Goal: Find specific page/section: Find specific page/section

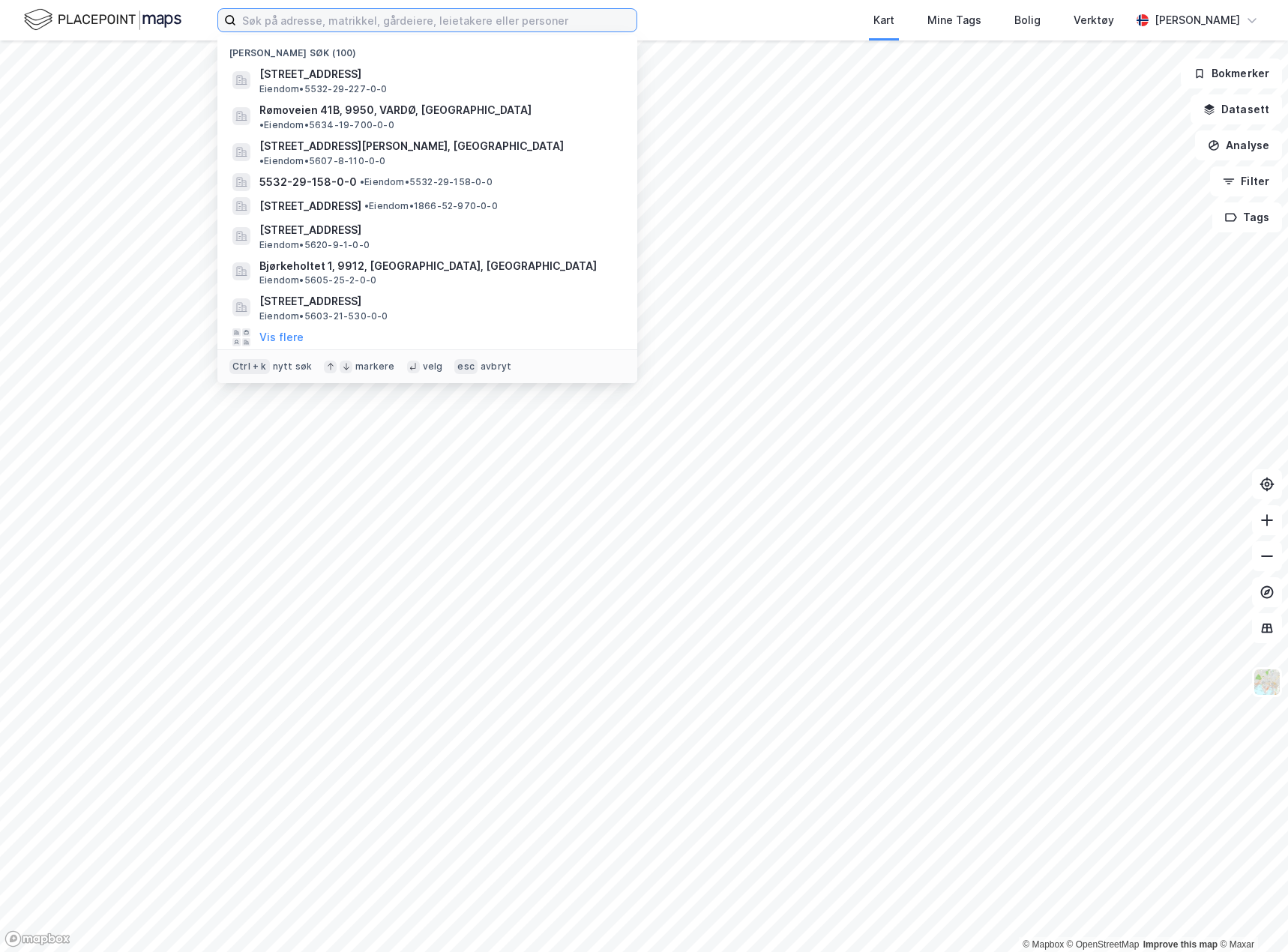
click at [484, 24] on input at bounding box center [436, 20] width 400 height 23
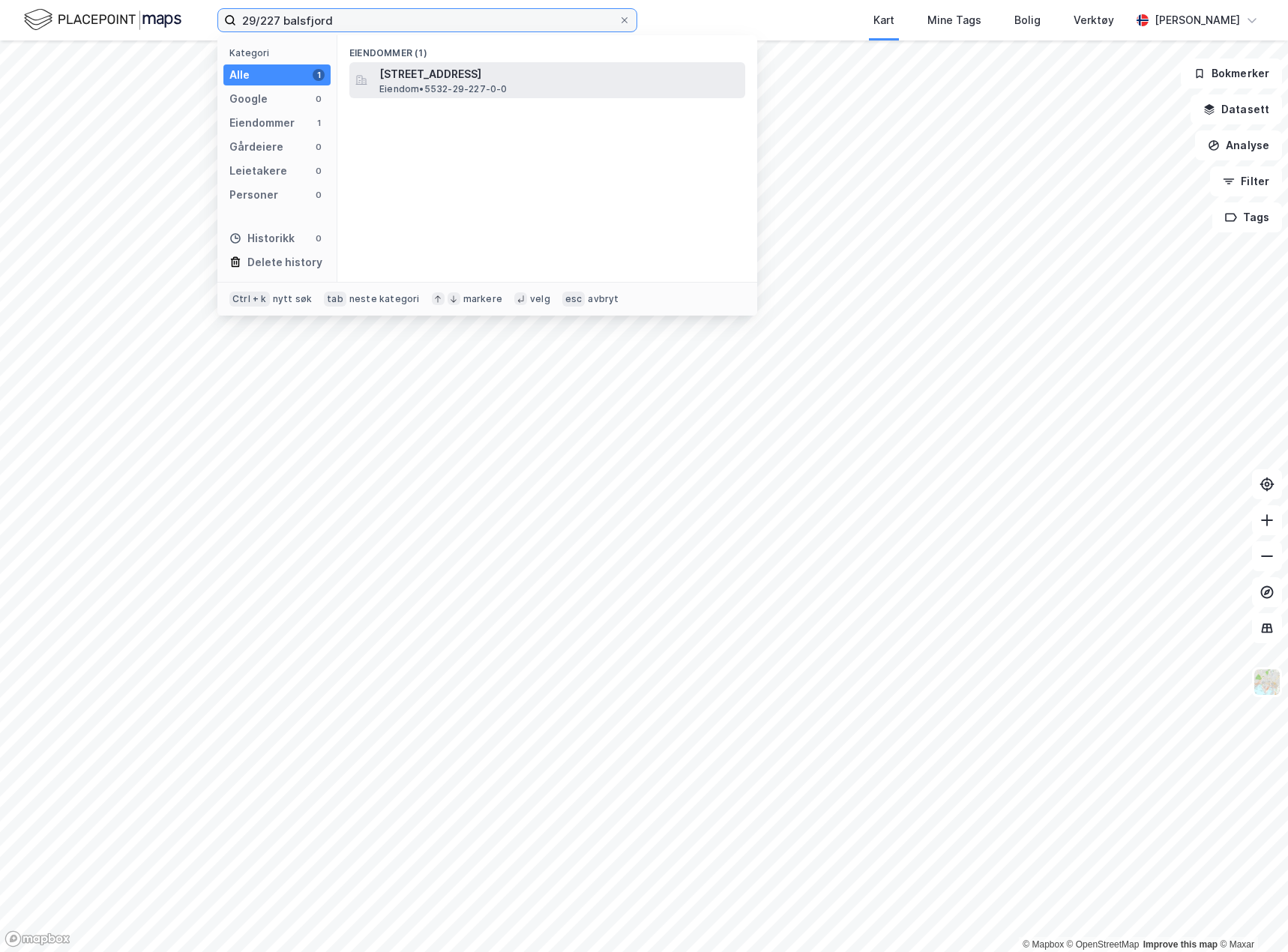
type input "29/227 balsfjord"
click at [507, 76] on span "[STREET_ADDRESS]" at bounding box center [559, 74] width 360 height 18
